Goal: Transaction & Acquisition: Purchase product/service

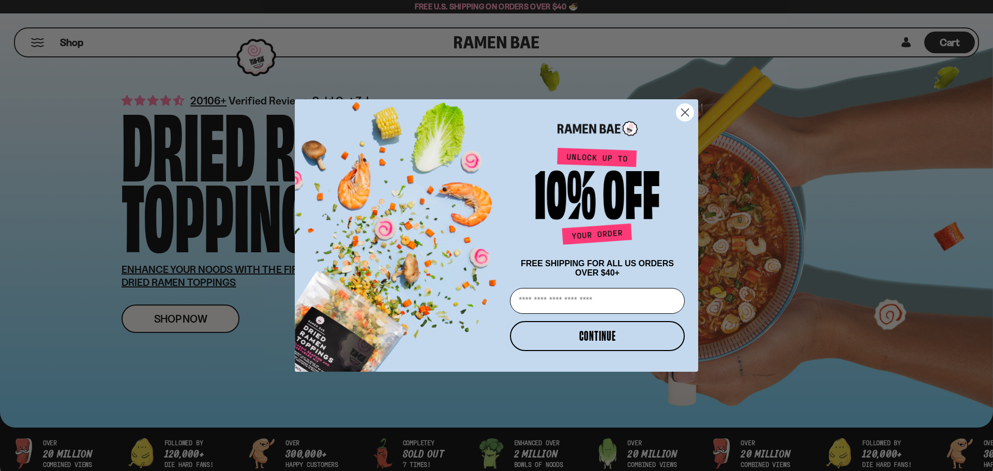
click at [690, 113] on circle "Close dialog" at bounding box center [685, 112] width 17 height 17
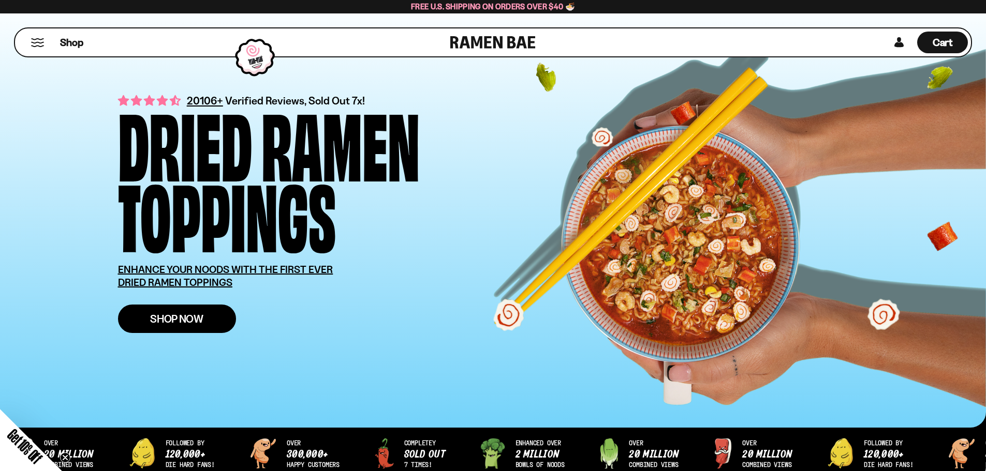
click at [207, 324] on link "Shop Now" at bounding box center [177, 319] width 118 height 28
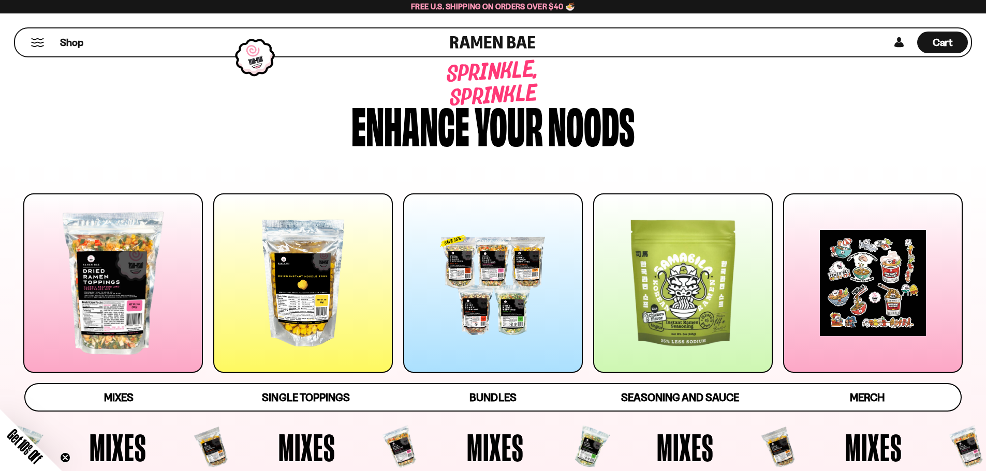
click at [153, 274] on div at bounding box center [113, 283] width 180 height 180
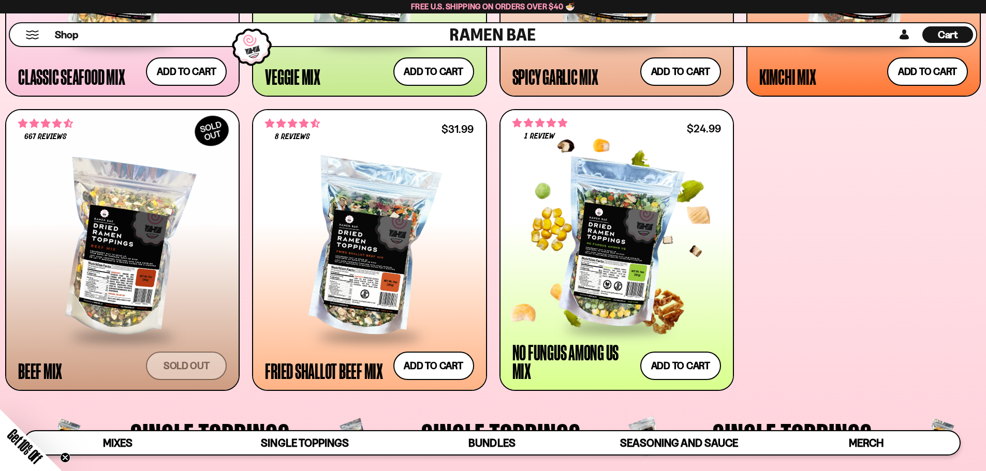
scroll to position [466, 0]
